Goal: Transaction & Acquisition: Subscribe to service/newsletter

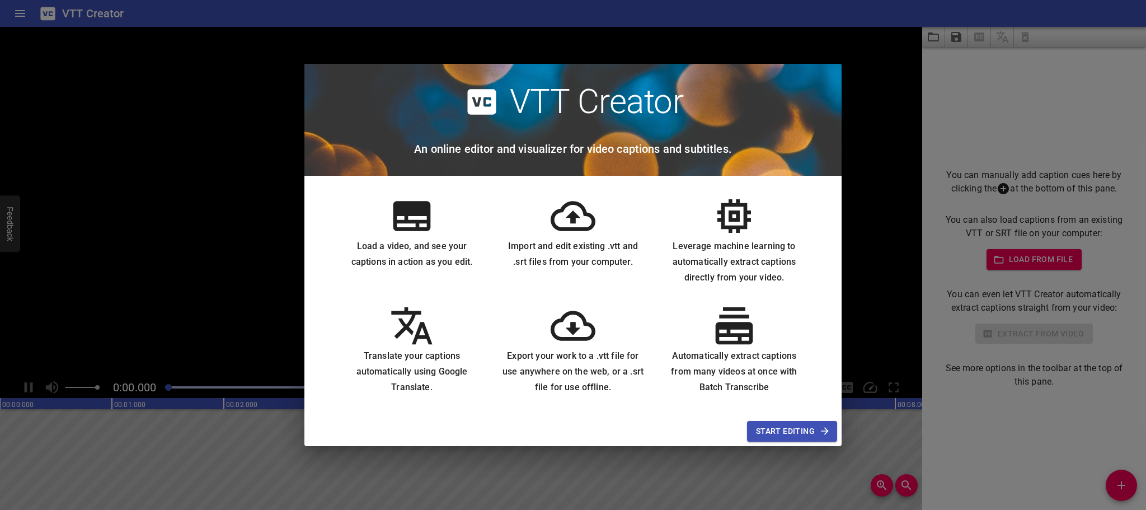
click at [777, 431] on span "Start Editing" at bounding box center [792, 431] width 72 height 14
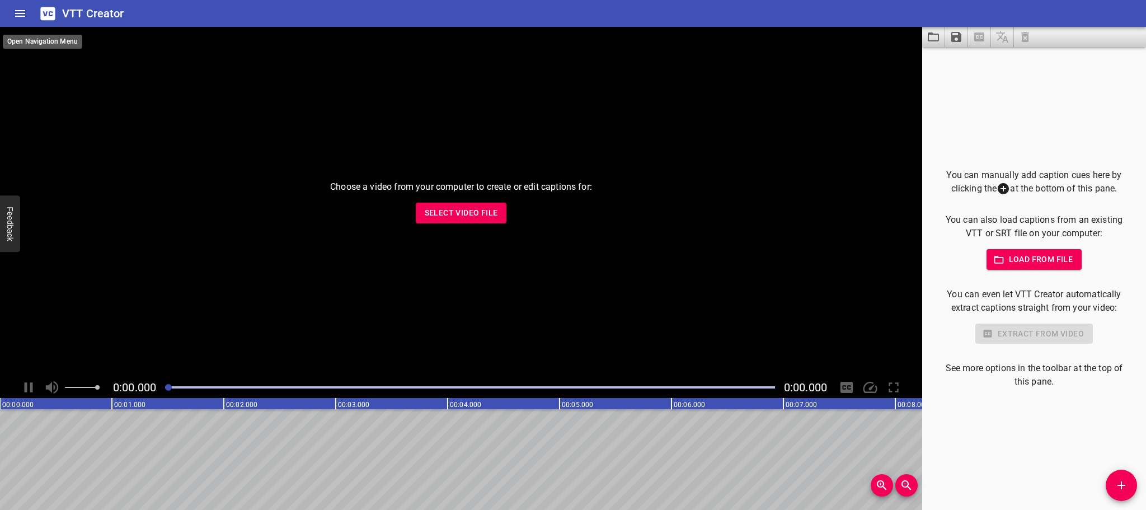
click at [17, 13] on icon "Home" at bounding box center [20, 13] width 10 height 7
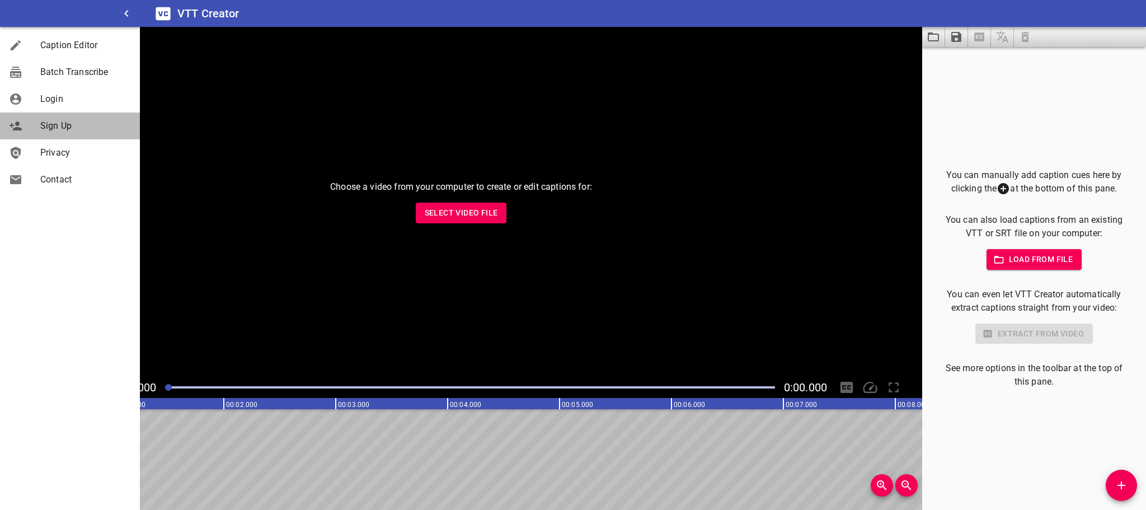
click at [53, 117] on div "Sign Up" at bounding box center [70, 125] width 140 height 27
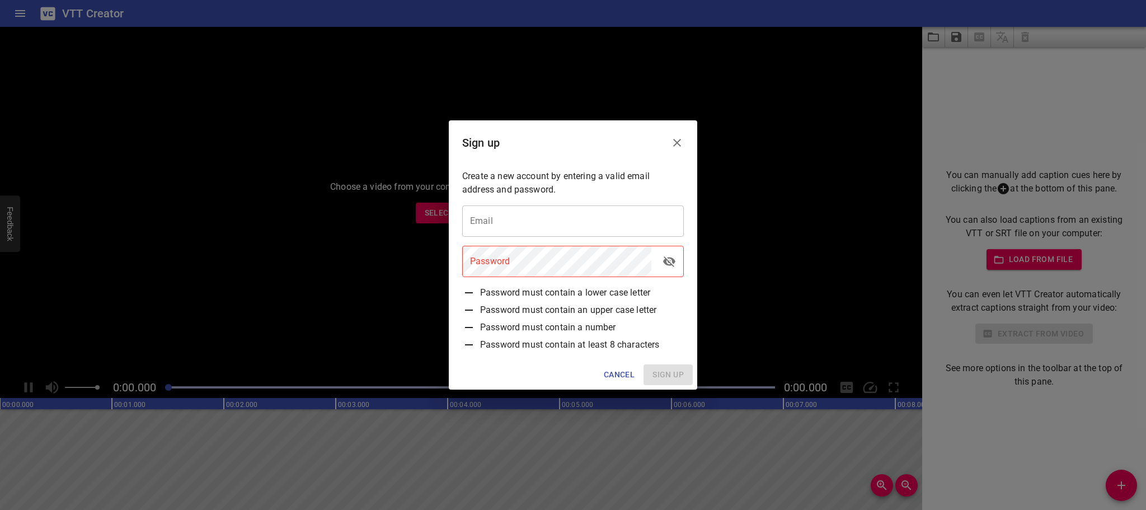
click at [683, 140] on icon "Close" at bounding box center [676, 142] width 13 height 13
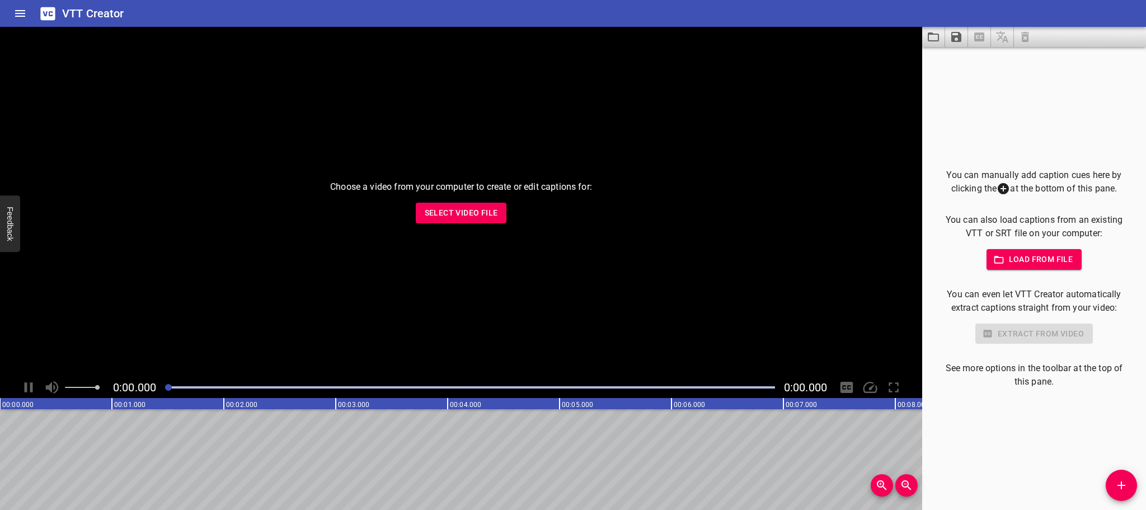
click at [16, 18] on icon "Home" at bounding box center [19, 13] width 13 height 13
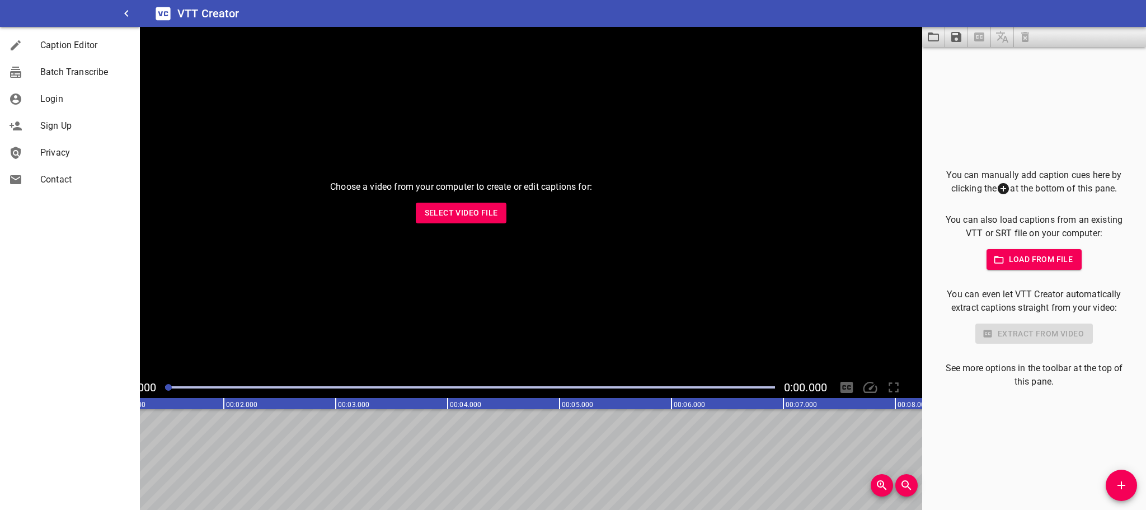
click at [50, 126] on span "Sign Up" at bounding box center [85, 125] width 91 height 13
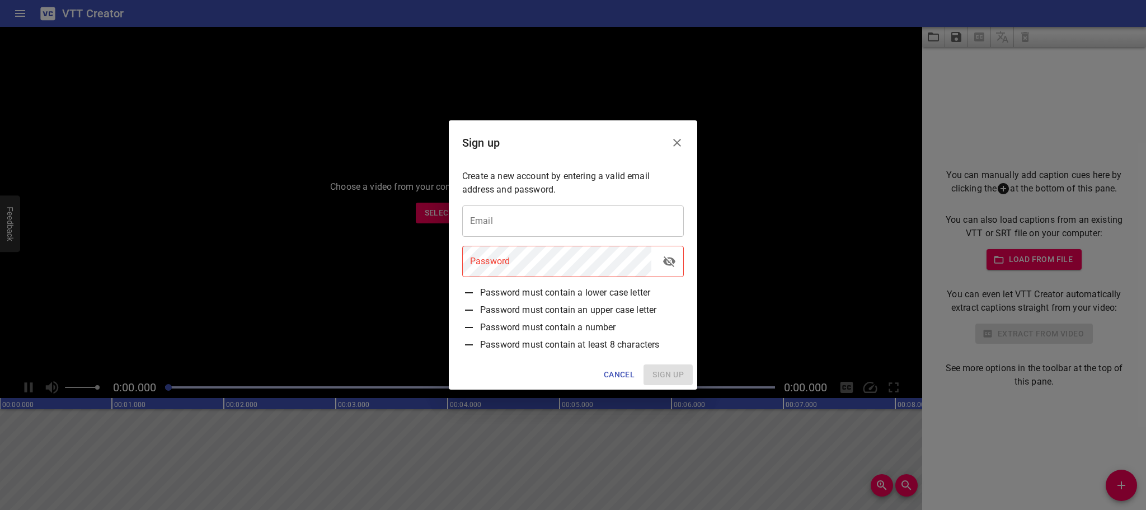
click at [551, 149] on div "Sign up" at bounding box center [573, 142] width 248 height 45
click at [546, 223] on input "email" at bounding box center [573, 220] width 222 height 31
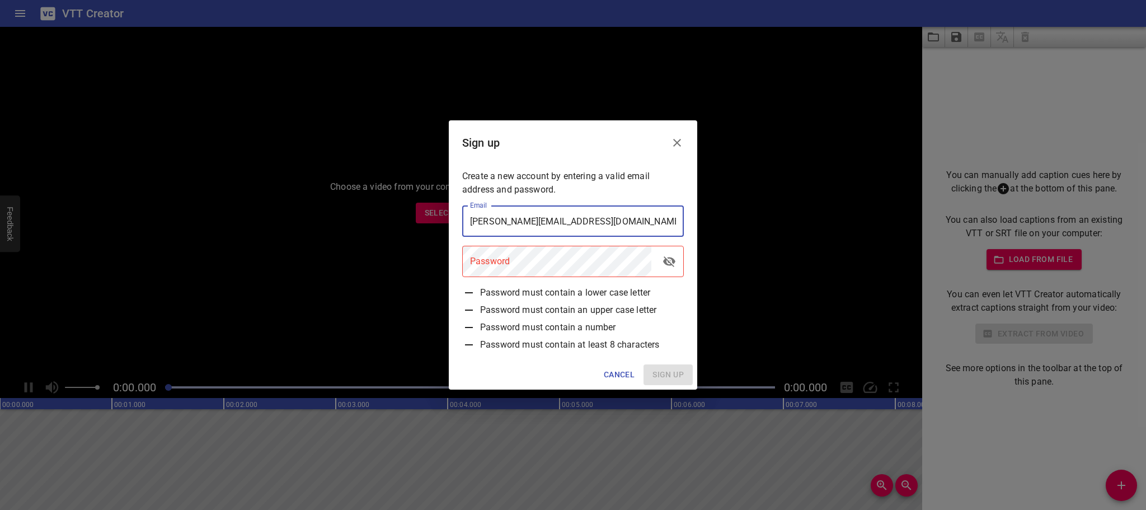
type input "[PERSON_NAME][EMAIL_ADDRESS][DOMAIN_NAME]"
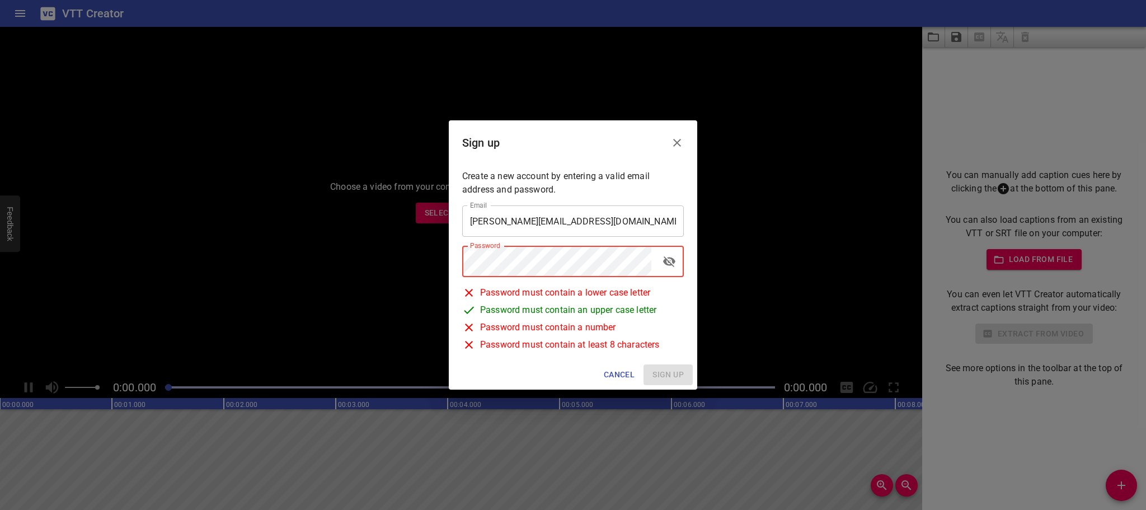
click at [582, 220] on input "[PERSON_NAME][EMAIL_ADDRESS][DOMAIN_NAME]" at bounding box center [573, 220] width 222 height 31
click at [576, 243] on div "Password Password" at bounding box center [573, 261] width 231 height 40
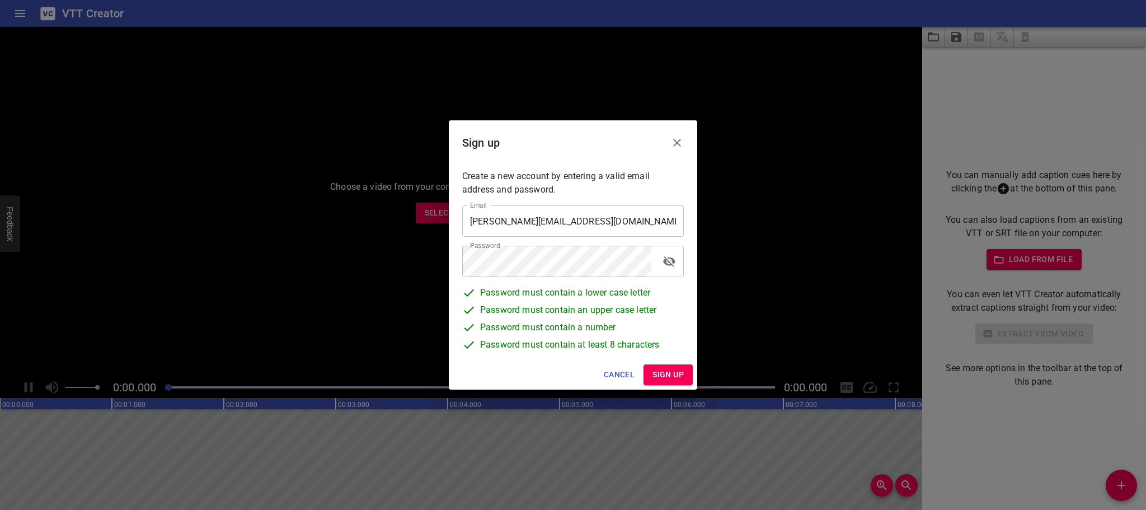
click at [572, 182] on p "Create a new account by entering a valid email address and password." at bounding box center [573, 183] width 222 height 27
click at [664, 373] on span "Sign up" at bounding box center [667, 375] width 31 height 14
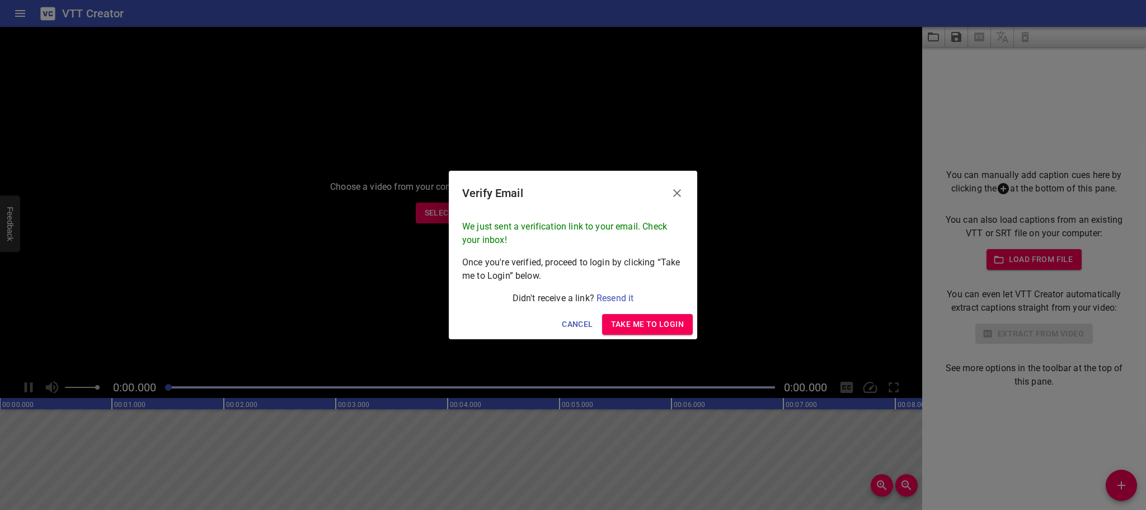
click at [488, 262] on p "Once you're verified, proceed to login by clicking “Take me to Login” below." at bounding box center [573, 269] width 222 height 27
click at [636, 320] on span "Take me to Login" at bounding box center [647, 324] width 73 height 14
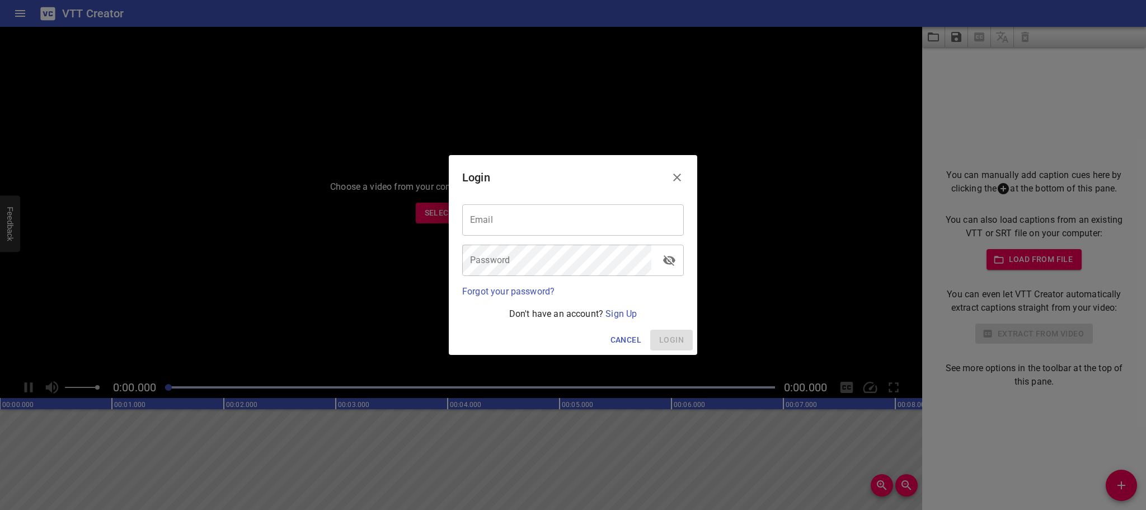
click at [526, 217] on input "email" at bounding box center [573, 219] width 222 height 31
click at [510, 224] on input "email" at bounding box center [573, 219] width 222 height 31
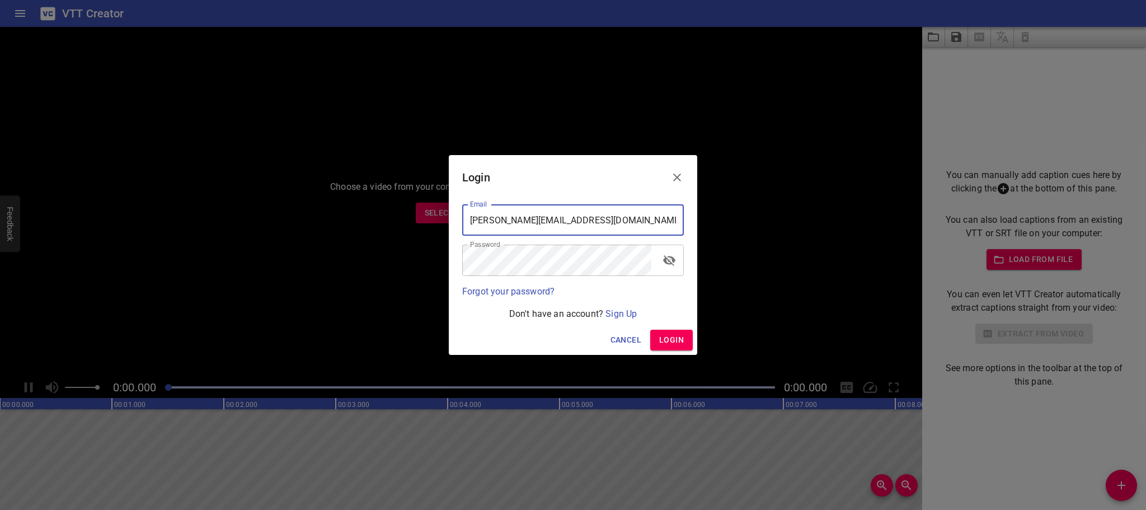
type input "[PERSON_NAME][EMAIL_ADDRESS][DOMAIN_NAME]"
click at [674, 342] on span "Login" at bounding box center [671, 340] width 25 height 14
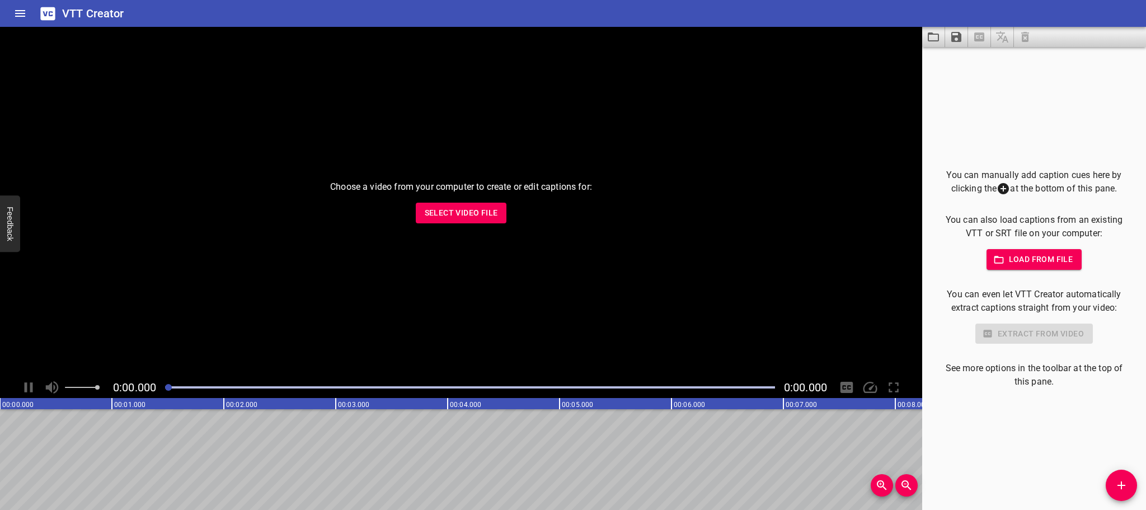
click at [1022, 184] on p "You can manually add caption cues here by clicking the at the bottom of this pa…" at bounding box center [1034, 181] width 188 height 27
click at [950, 396] on div "You can manually add caption cues here by clicking the at the bottom of this pa…" at bounding box center [1034, 278] width 224 height 463
click at [61, 12] on div "VTT Creator" at bounding box center [573, 13] width 1146 height 27
click at [68, 13] on h6 "VTT Creator" at bounding box center [93, 13] width 62 height 18
